Goal: Find specific page/section: Locate a particular part of the current website

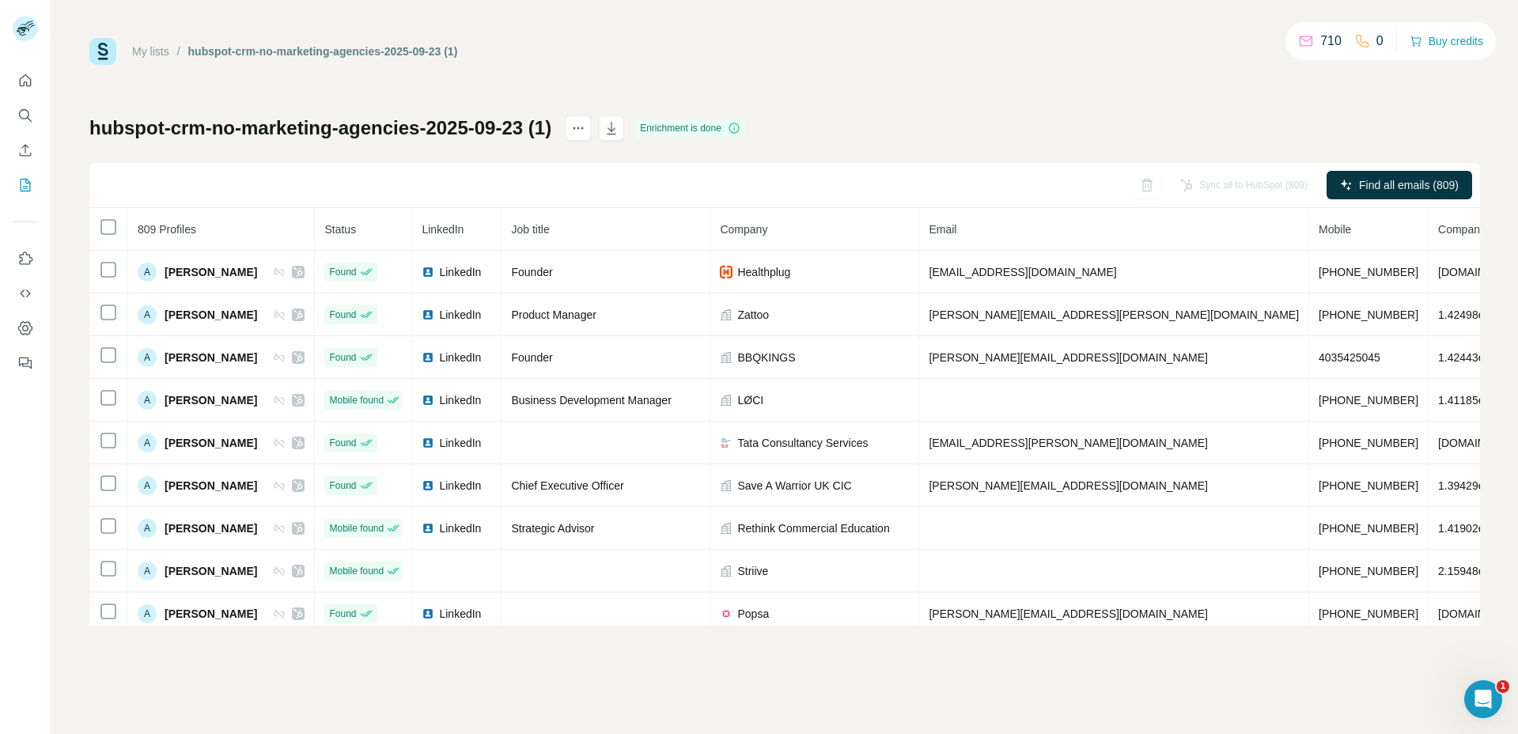
scroll to position [0, 40]
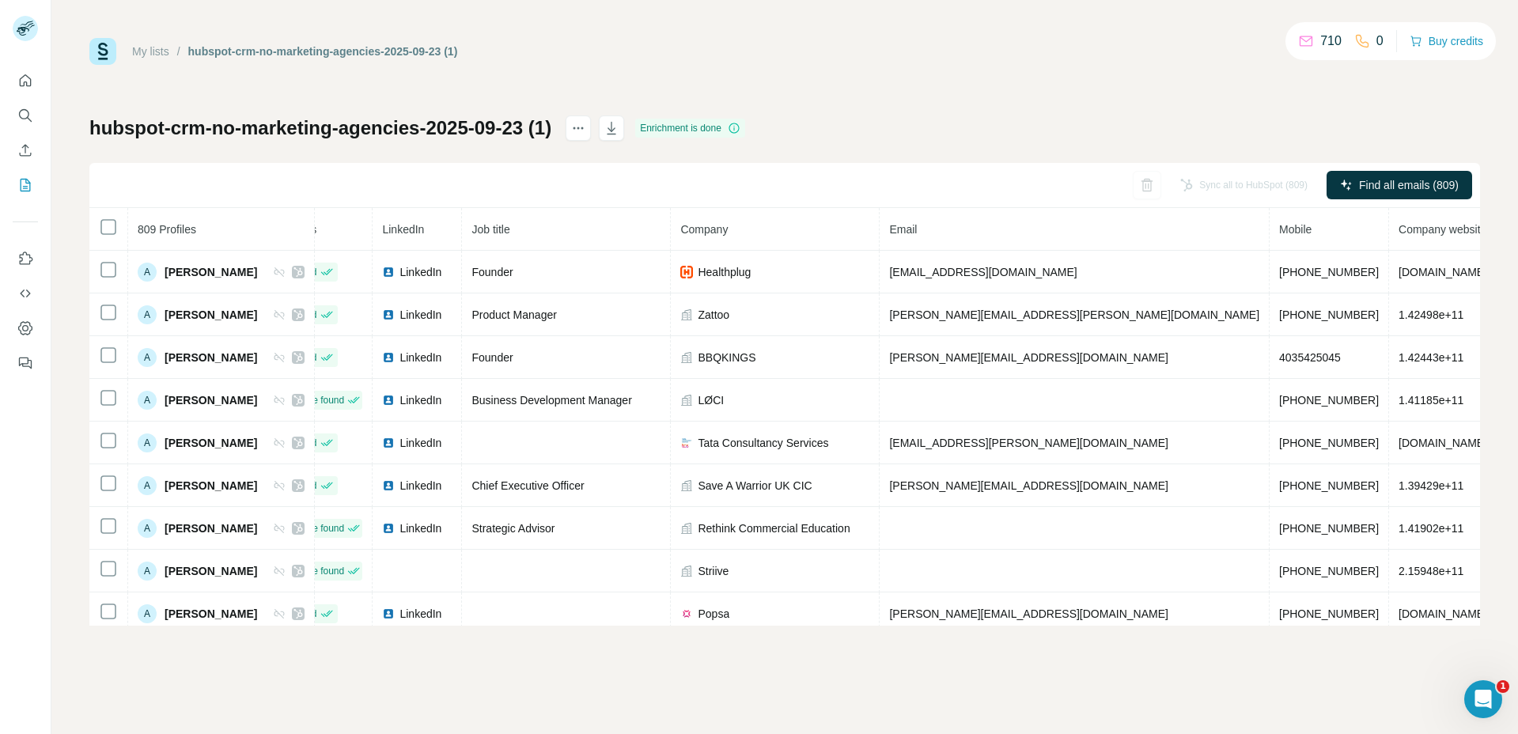
click at [1025, 59] on div "My lists / hubspot-crm-no-marketing-agencies-2025-09-23 (1) 710 0 Buy credits" at bounding box center [784, 51] width 1391 height 27
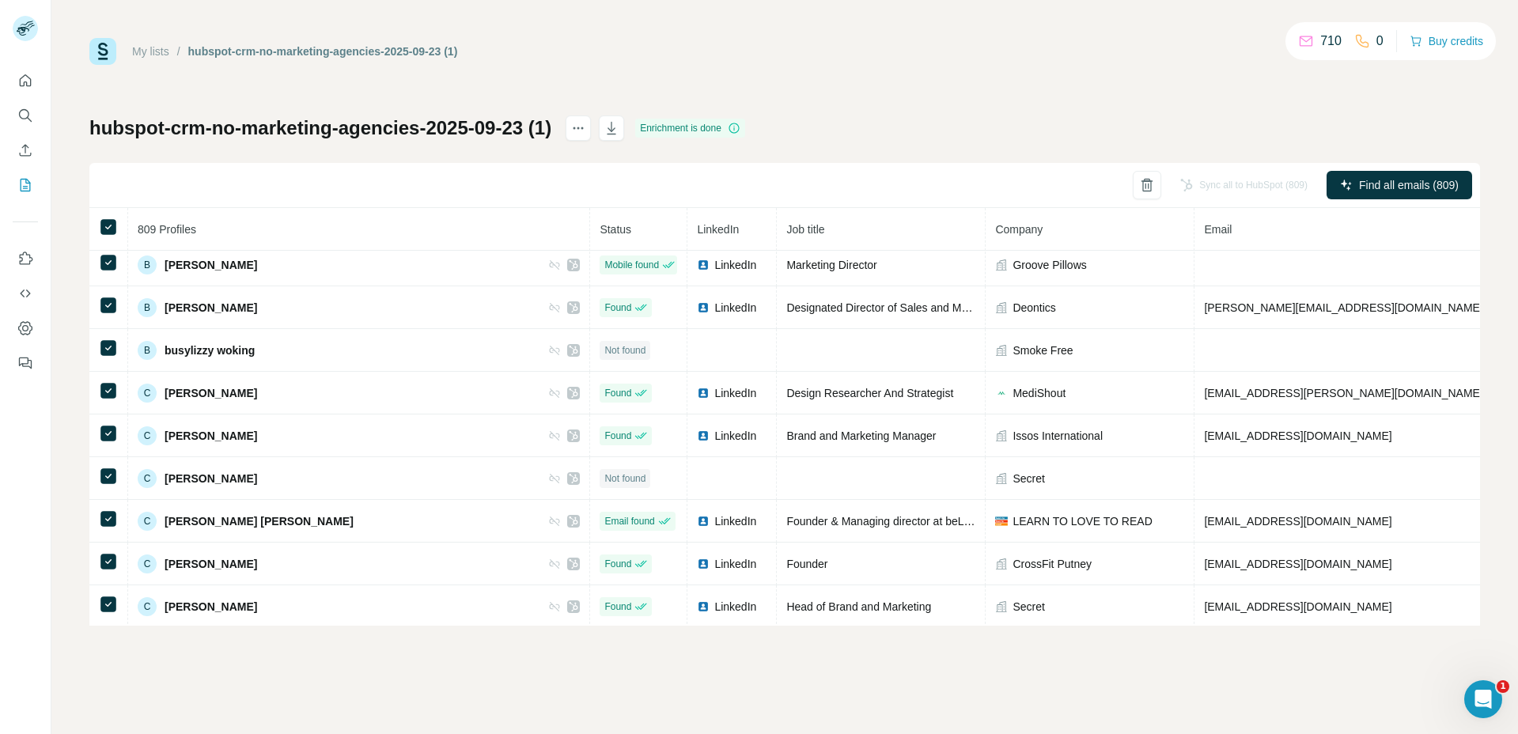
click at [695, 79] on div "My lists / hubspot-crm-no-marketing-agencies-2025-09-23 (1) 710 0 Buy credits h…" at bounding box center [784, 332] width 1391 height 588
click at [589, 49] on div "My lists / hubspot-crm-no-marketing-agencies-2025-09-23 (1) 710 0 Buy credits" at bounding box center [784, 51] width 1391 height 27
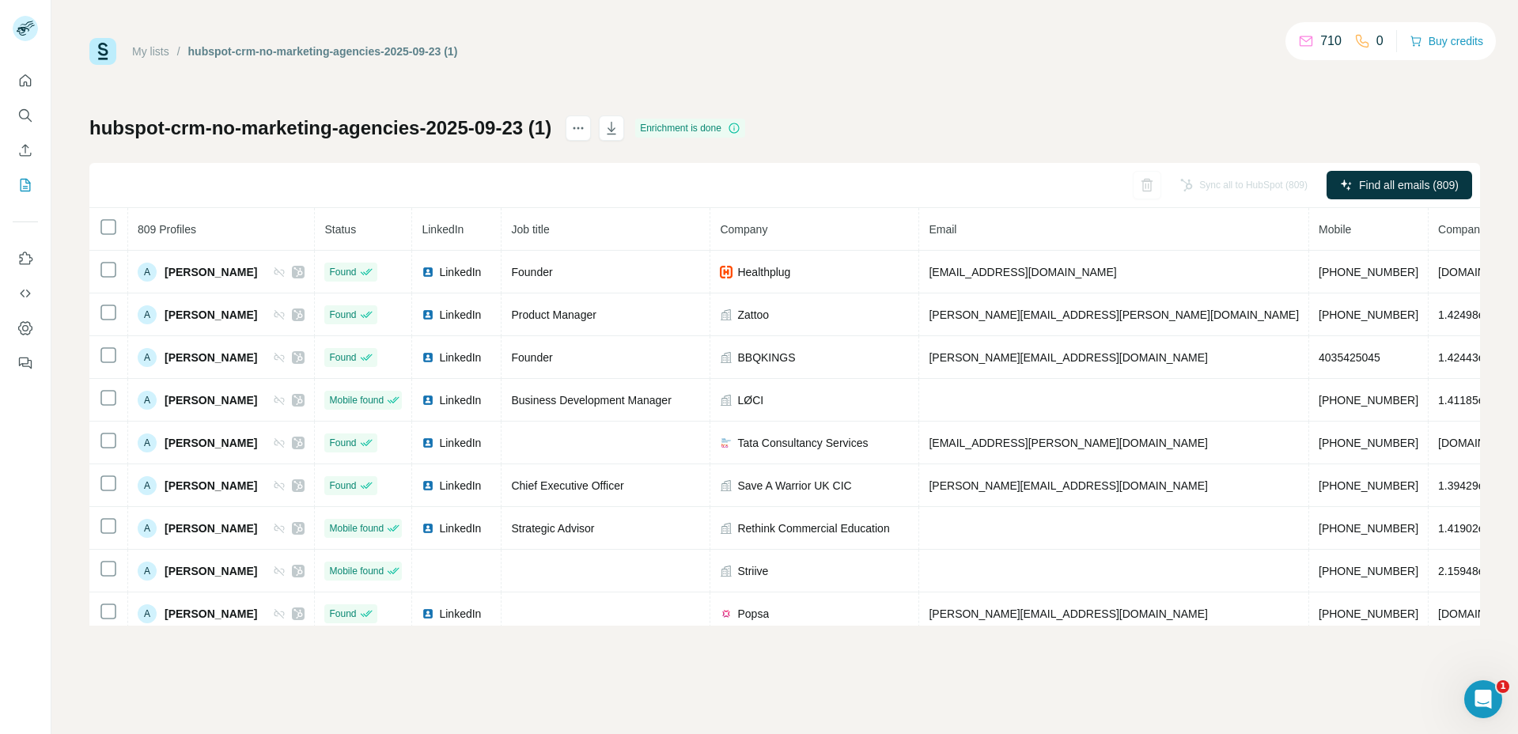
scroll to position [0, 40]
